Goal: Information Seeking & Learning: Learn about a topic

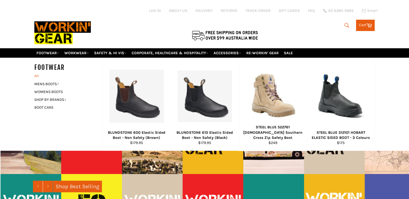
click at [38, 72] on link "All" at bounding box center [67, 76] width 71 height 8
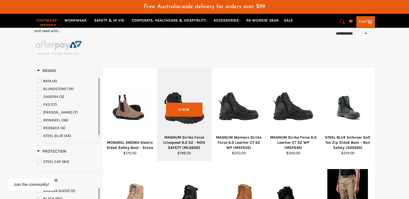
scroll to position [105, 0]
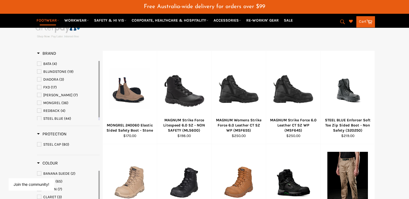
click at [40, 143] on span "STEEL CAP" at bounding box center [39, 145] width 4 height 4
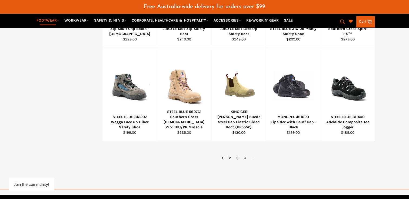
scroll to position [391, 0]
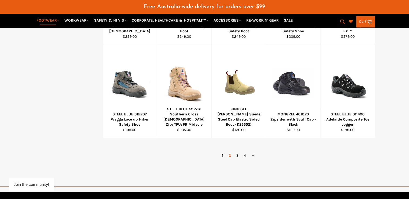
click at [229, 152] on link "2" at bounding box center [230, 156] width 8 height 8
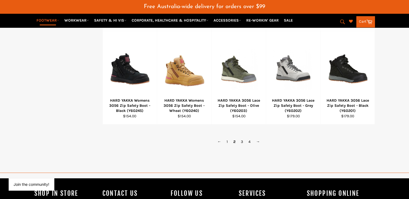
scroll to position [406, 0]
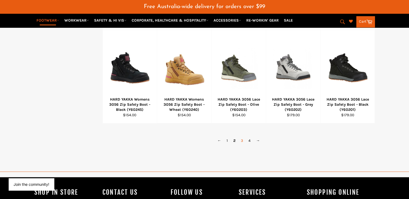
click at [241, 137] on link "3" at bounding box center [242, 141] width 8 height 8
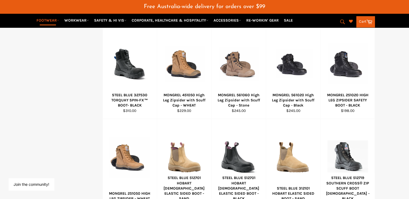
scroll to position [357, 0]
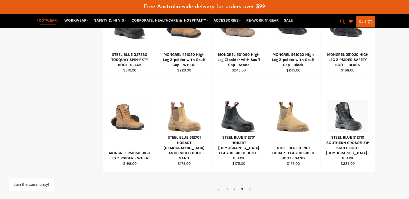
click at [250, 186] on link "4" at bounding box center [250, 190] width 8 height 8
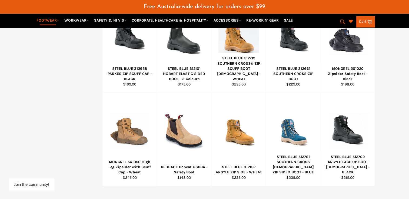
scroll to position [407, 0]
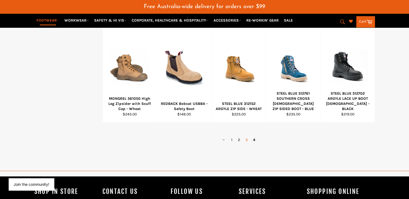
click at [246, 136] on link "3" at bounding box center [247, 140] width 8 height 8
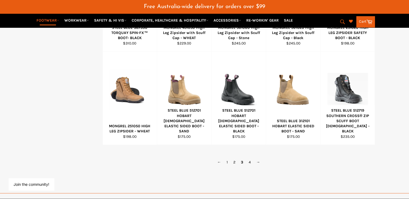
scroll to position [385, 0]
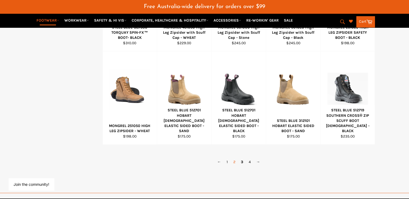
click at [233, 158] on link "2" at bounding box center [234, 162] width 8 height 8
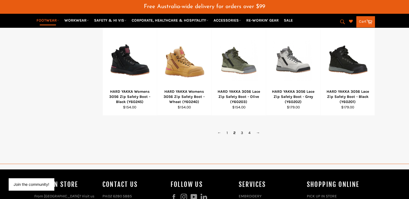
scroll to position [414, 0]
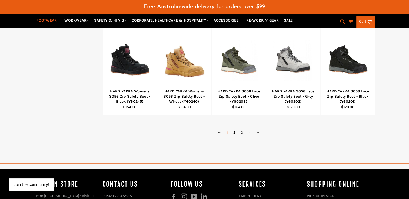
click at [226, 129] on link "1" at bounding box center [227, 133] width 7 height 8
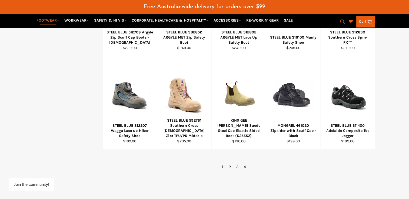
scroll to position [382, 0]
